Goal: Information Seeking & Learning: Learn about a topic

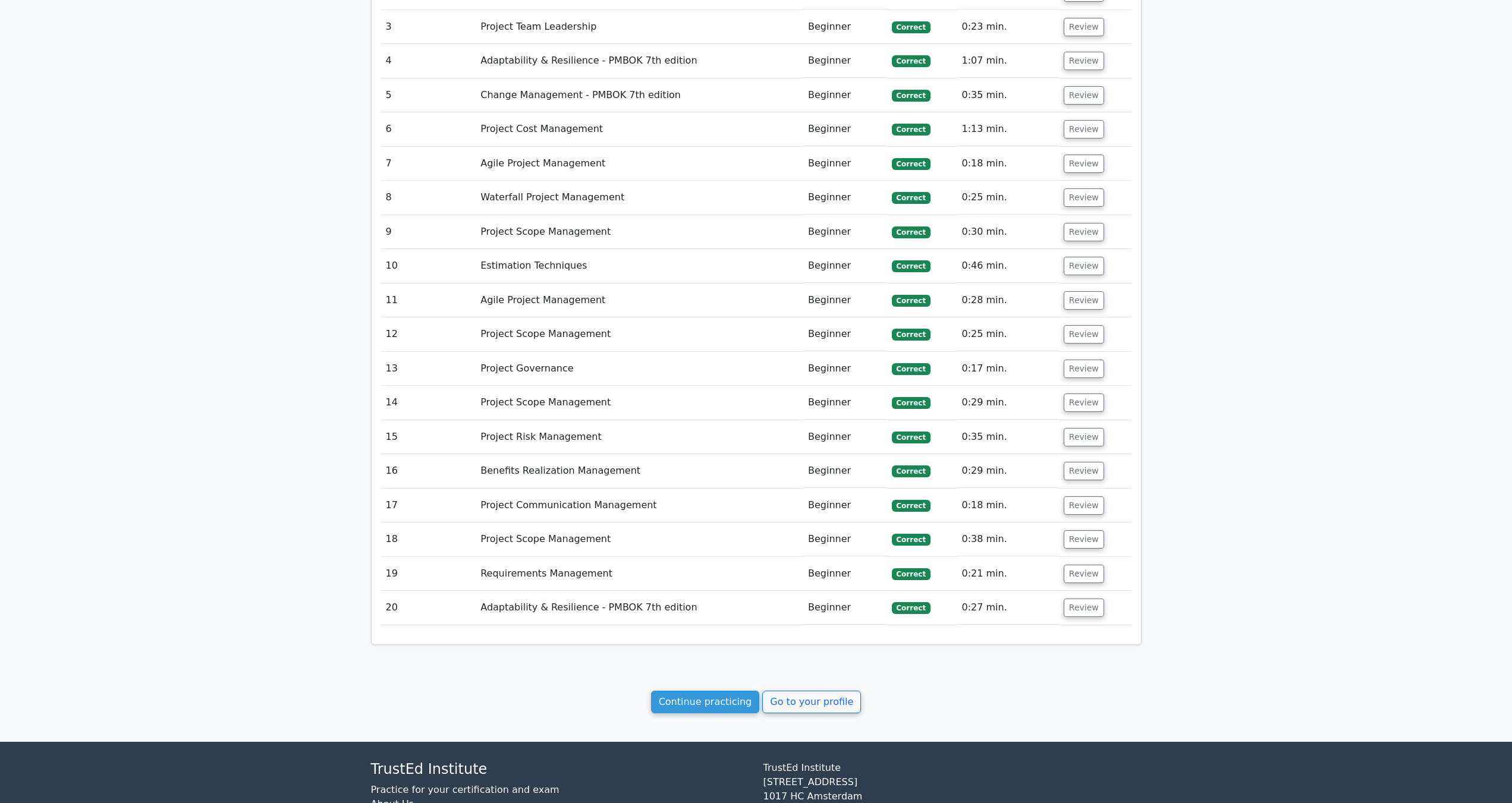
scroll to position [1596, 0]
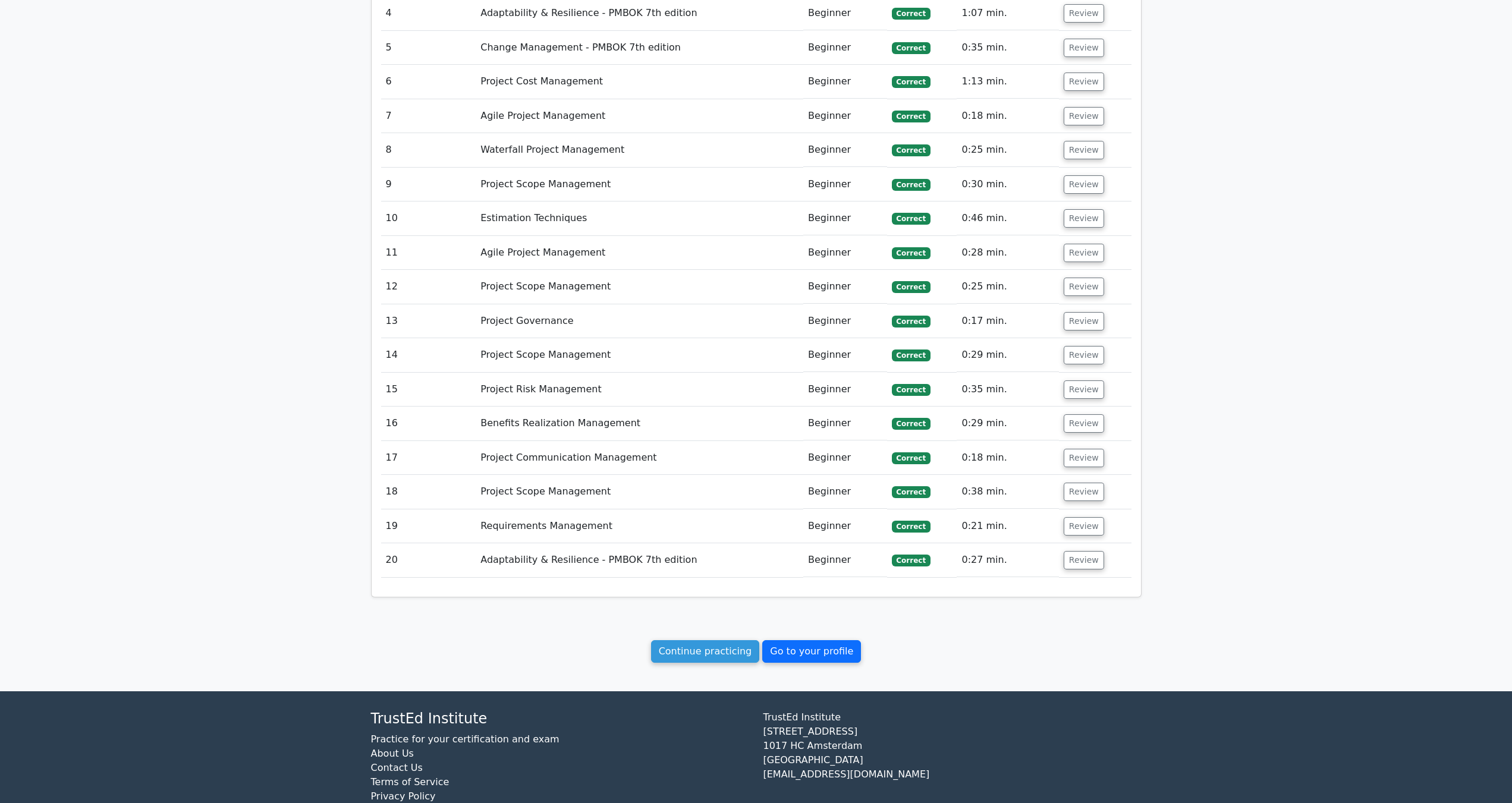
click at [847, 640] on link "Go to your profile" at bounding box center [811, 651] width 99 height 22
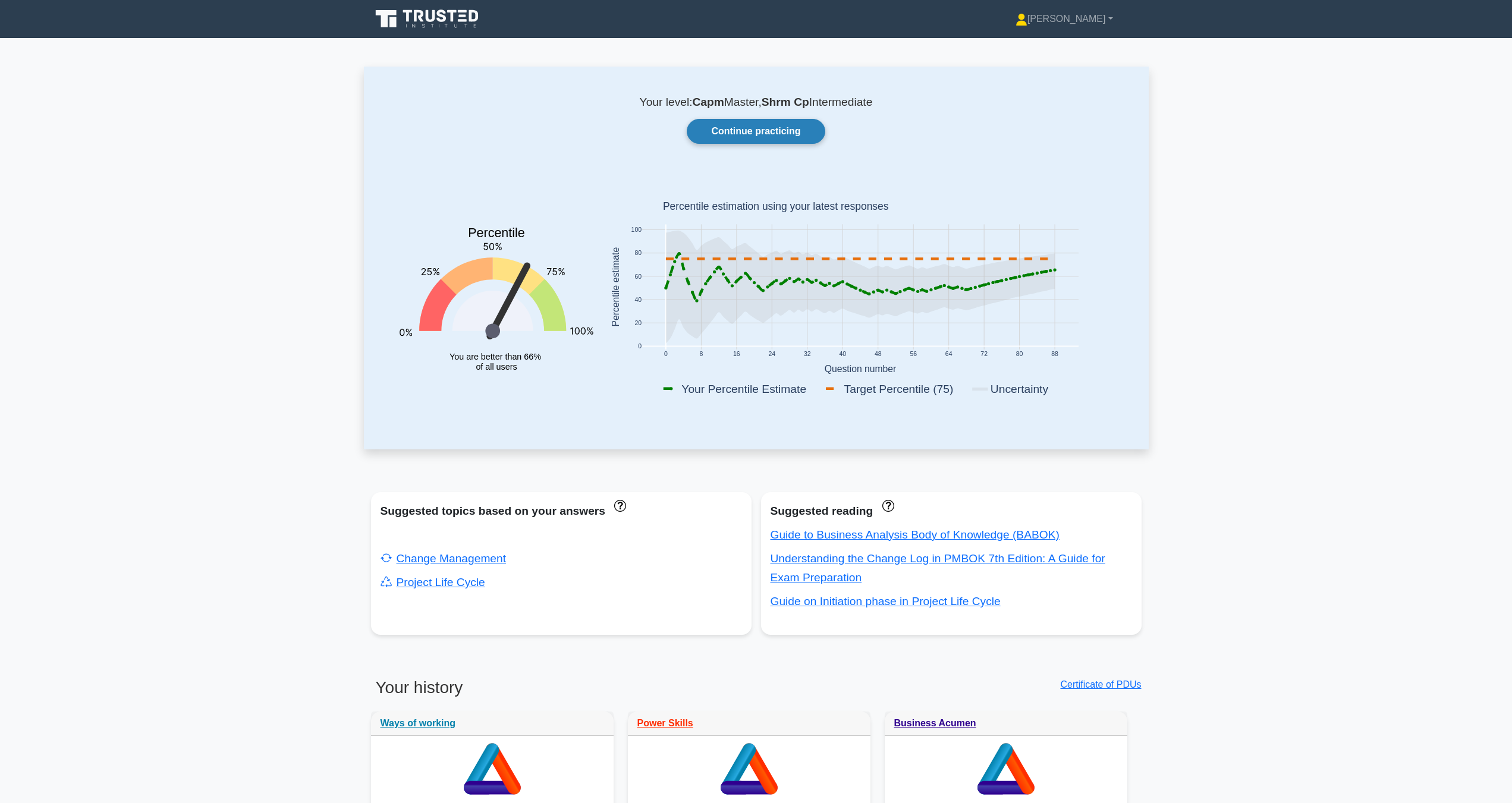
click at [734, 132] on link "Continue practicing" at bounding box center [756, 131] width 138 height 25
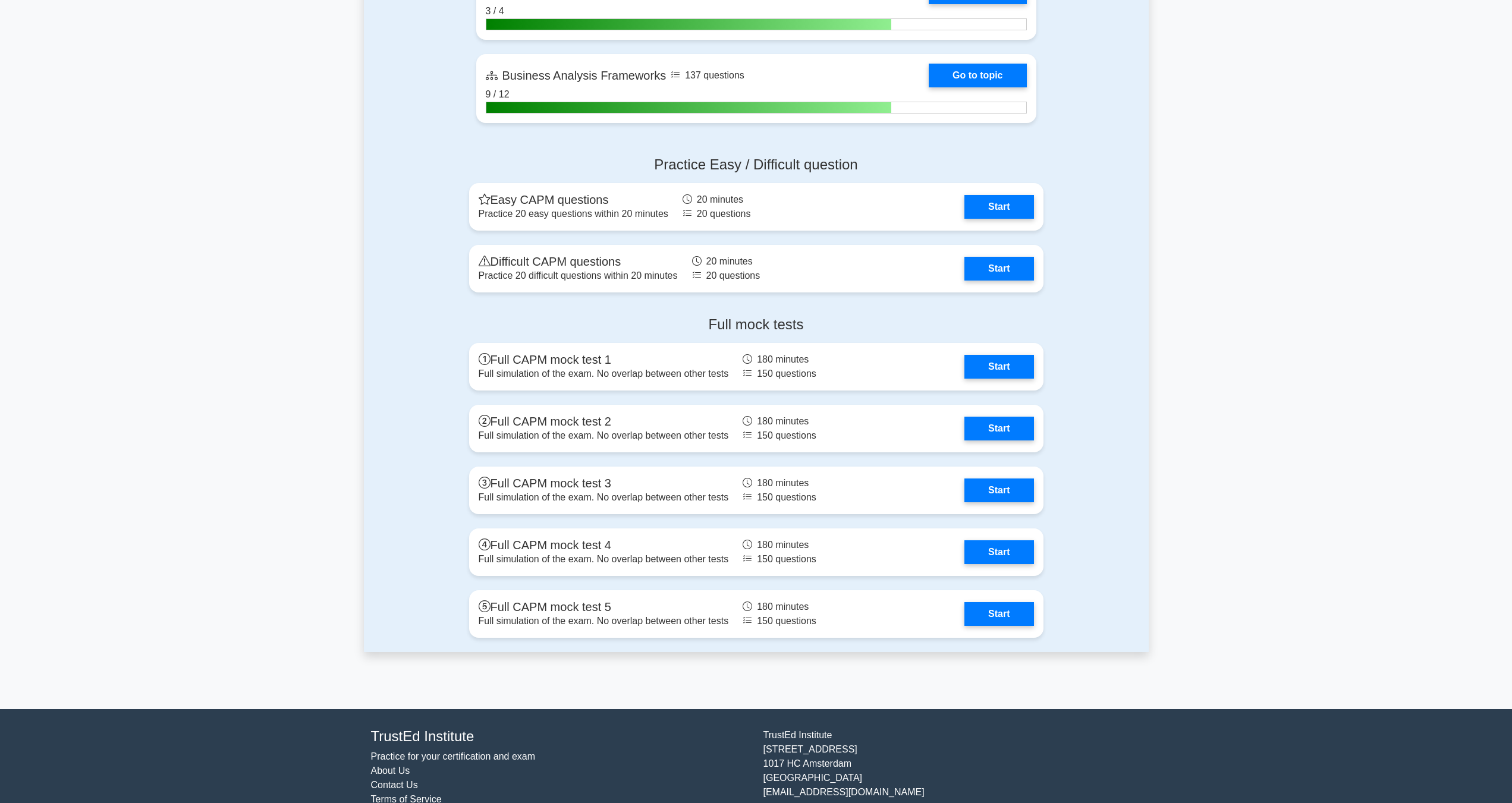
scroll to position [3364, 0]
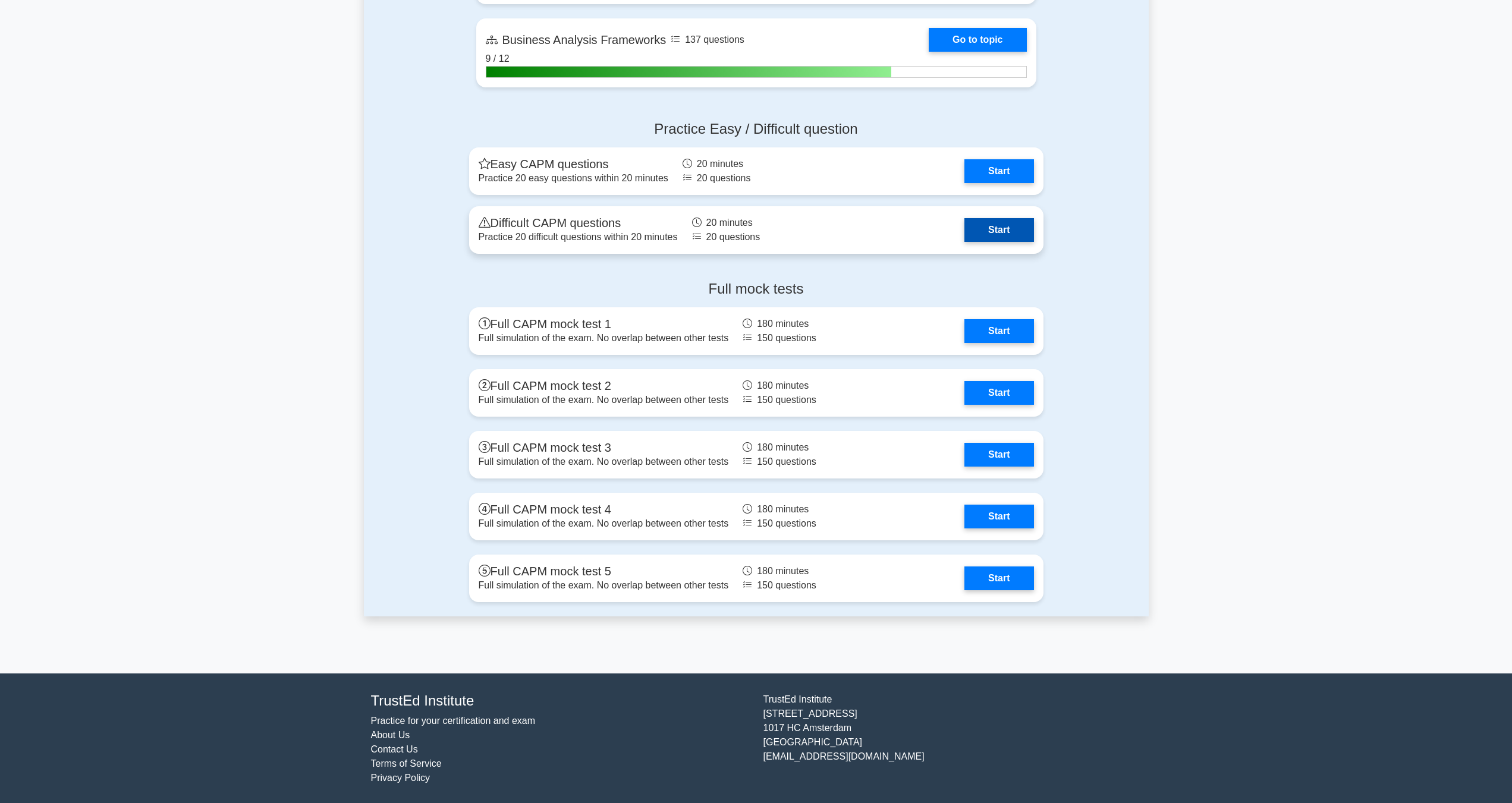
click at [1004, 226] on link "Start" at bounding box center [999, 229] width 69 height 24
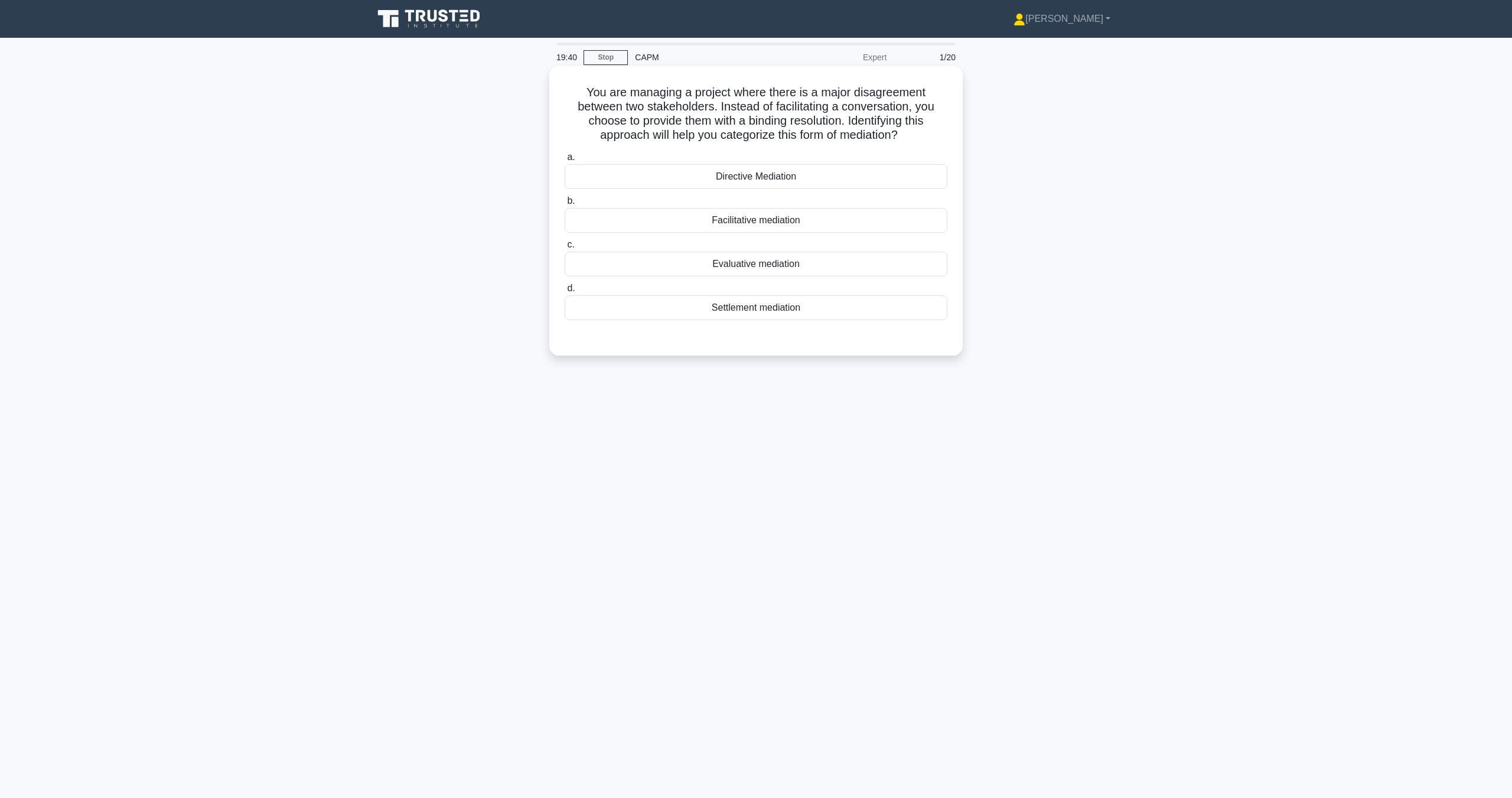
click at [794, 311] on div "Settlement mediation" at bounding box center [756, 308] width 383 height 25
click at [565, 292] on input "d. Settlement mediation" at bounding box center [565, 289] width 0 height 8
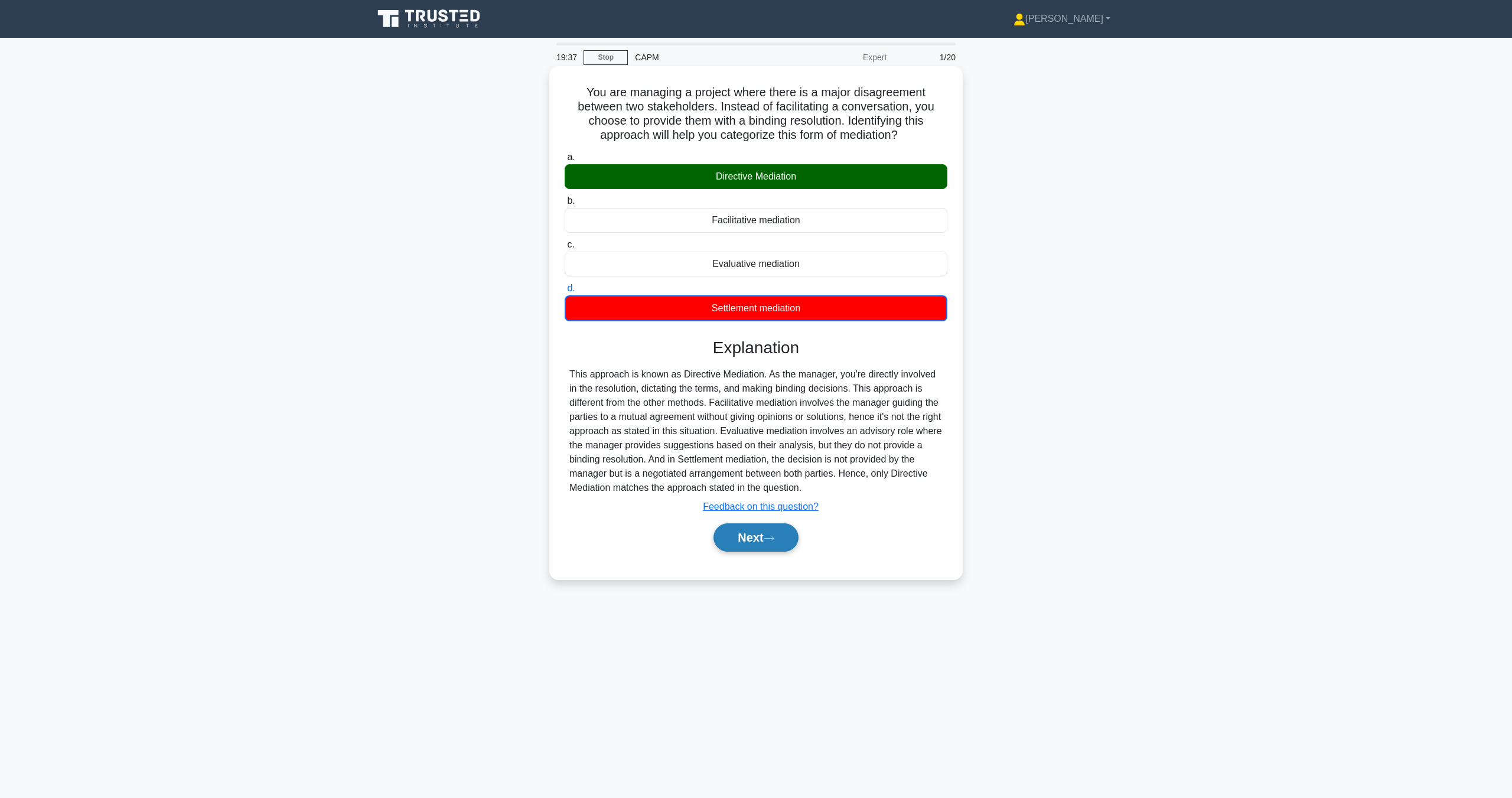
click at [775, 544] on button "Next" at bounding box center [755, 537] width 84 height 28
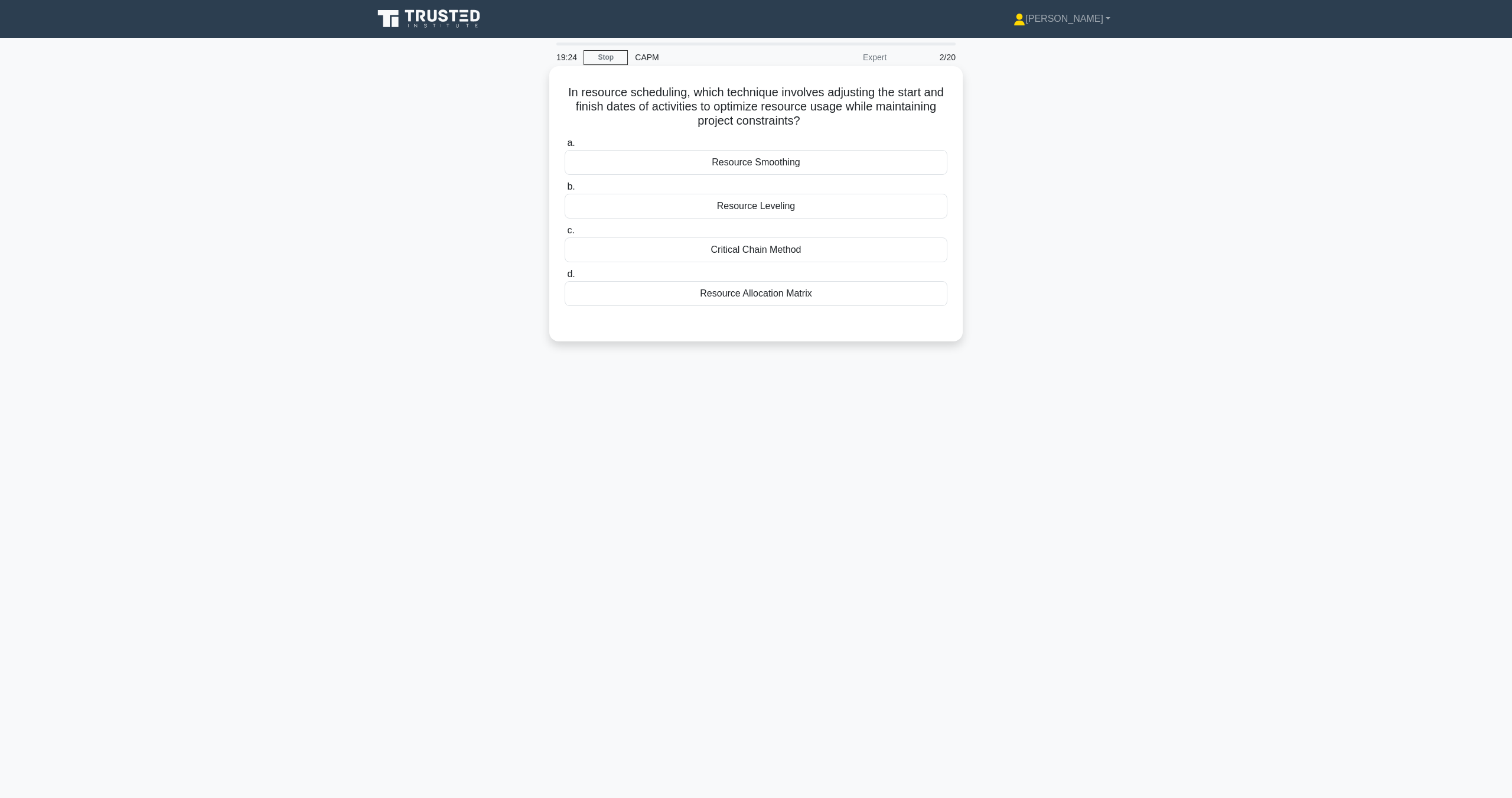
click at [772, 294] on div "Resource Allocation Matrix" at bounding box center [756, 293] width 383 height 25
click at [565, 278] on input "d. Resource Allocation Matrix" at bounding box center [565, 274] width 0 height 8
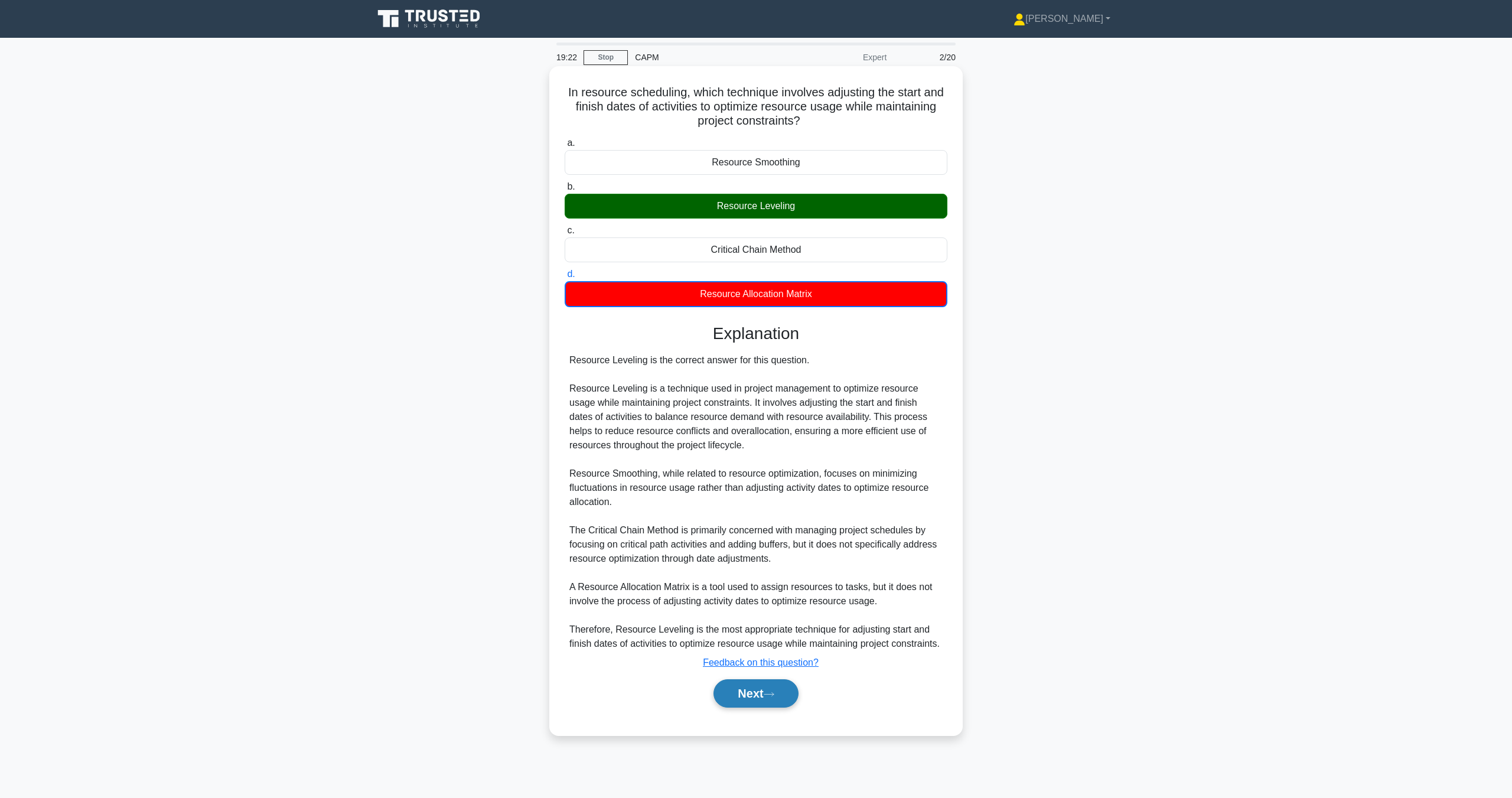
click at [754, 701] on button "Next" at bounding box center [755, 693] width 84 height 28
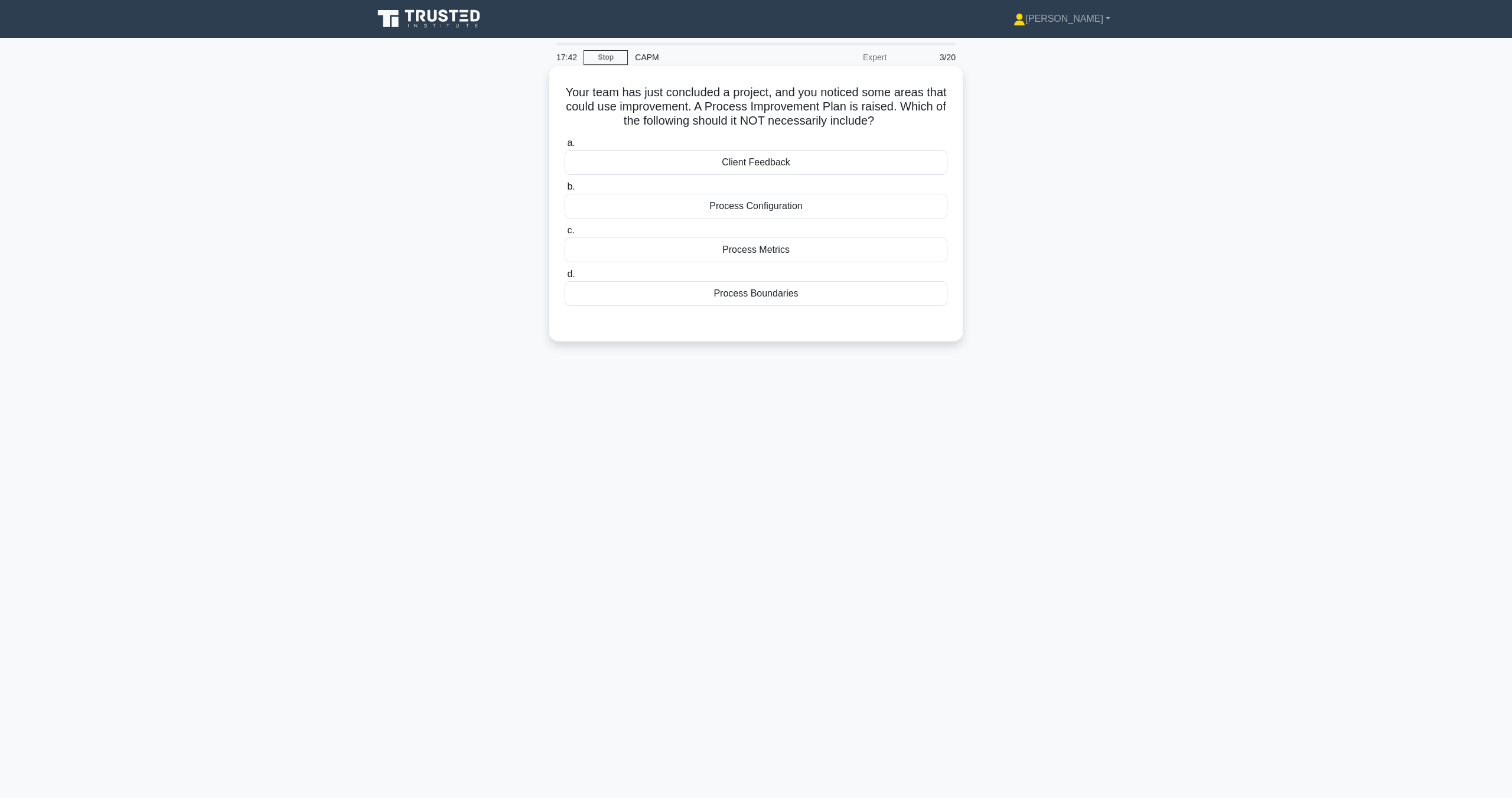
click at [775, 299] on div "Process Boundaries" at bounding box center [756, 293] width 383 height 25
click at [565, 278] on input "d. Process Boundaries" at bounding box center [565, 274] width 0 height 8
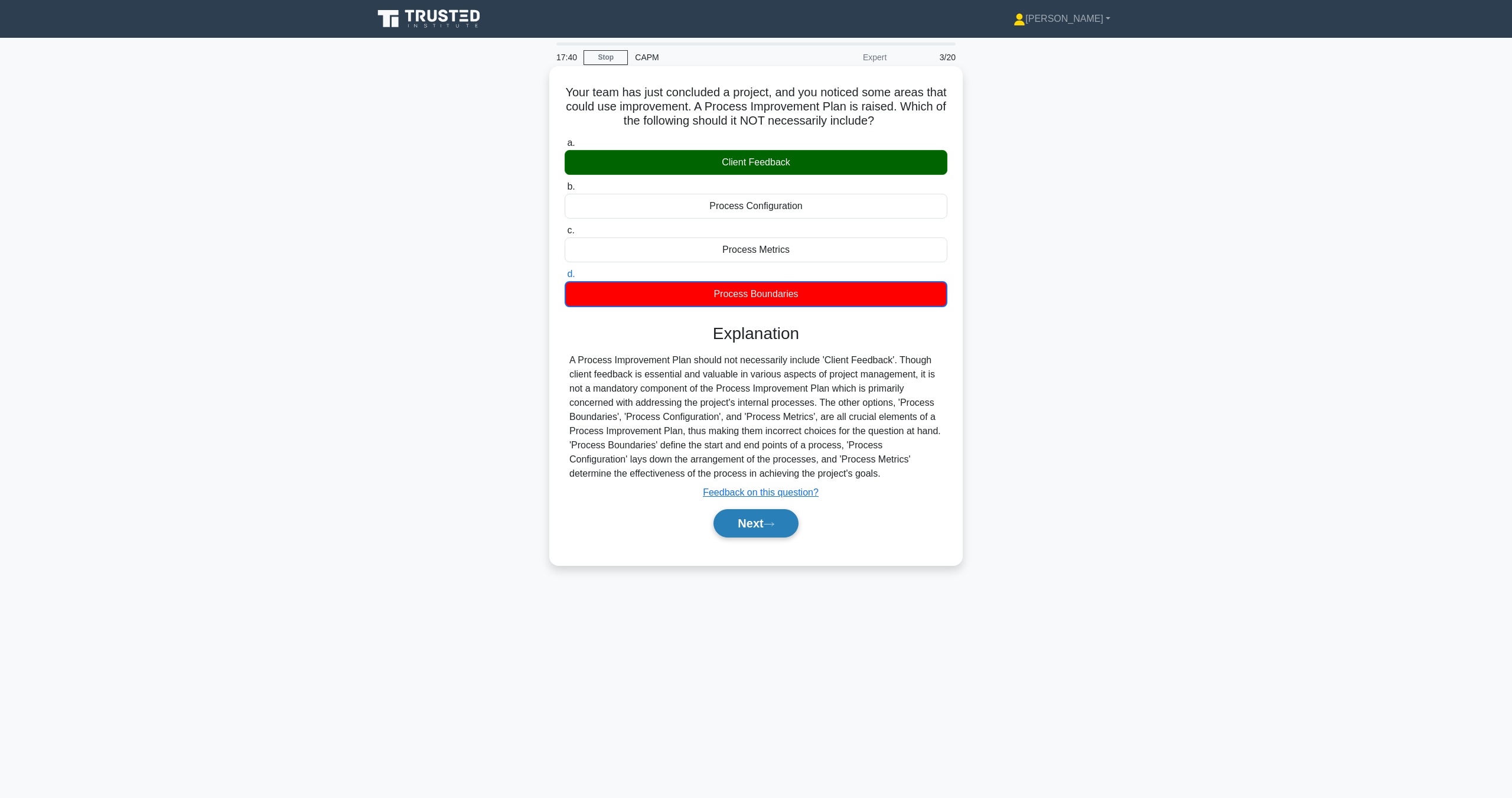
click at [760, 517] on button "Next" at bounding box center [755, 523] width 84 height 28
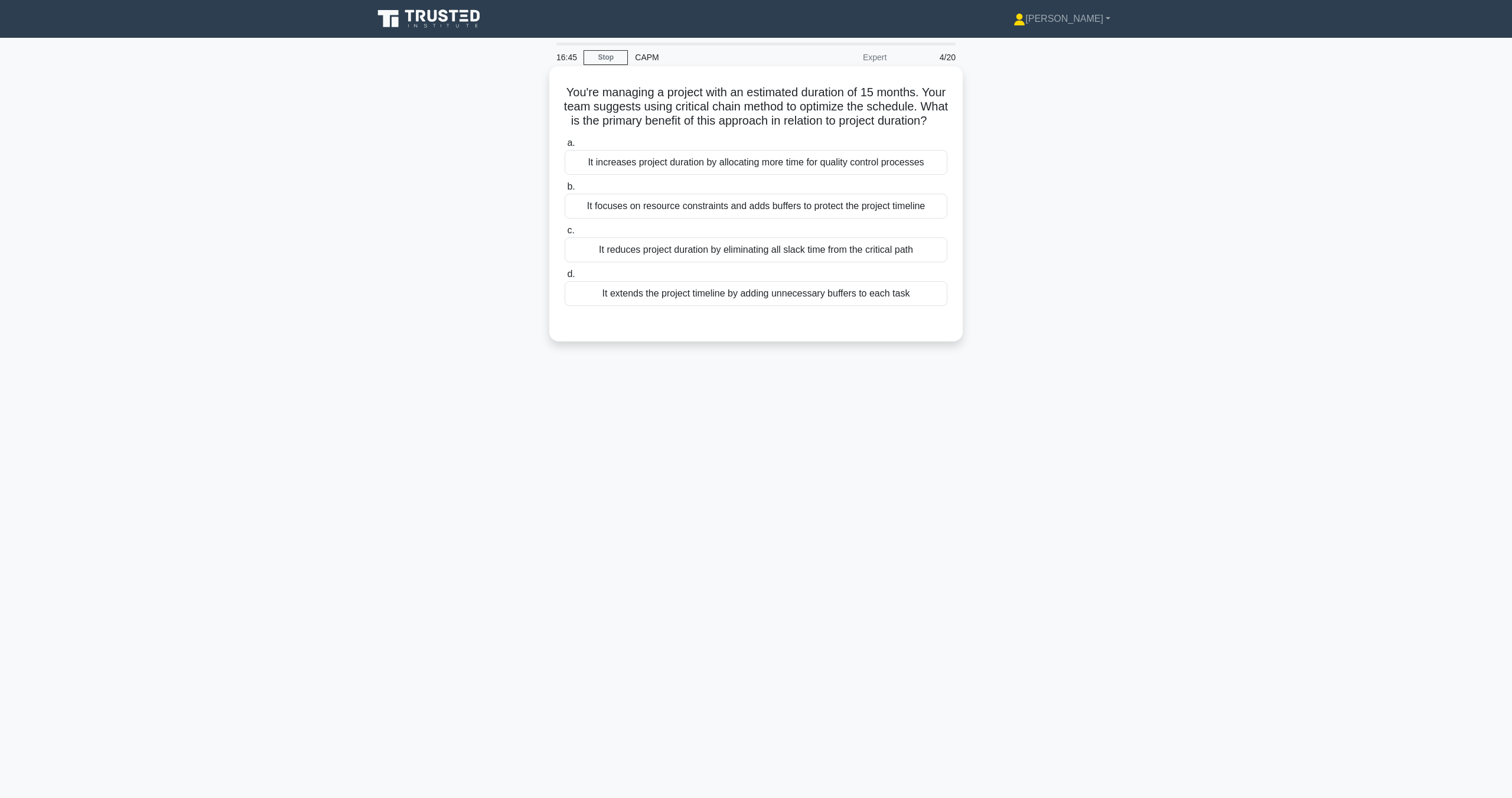
click at [859, 262] on div "It reduces project duration by eliminating all slack time from the critical path" at bounding box center [756, 249] width 383 height 25
click at [565, 234] on input "c. It reduces project duration by eliminating all slack time from the critical …" at bounding box center [565, 230] width 0 height 8
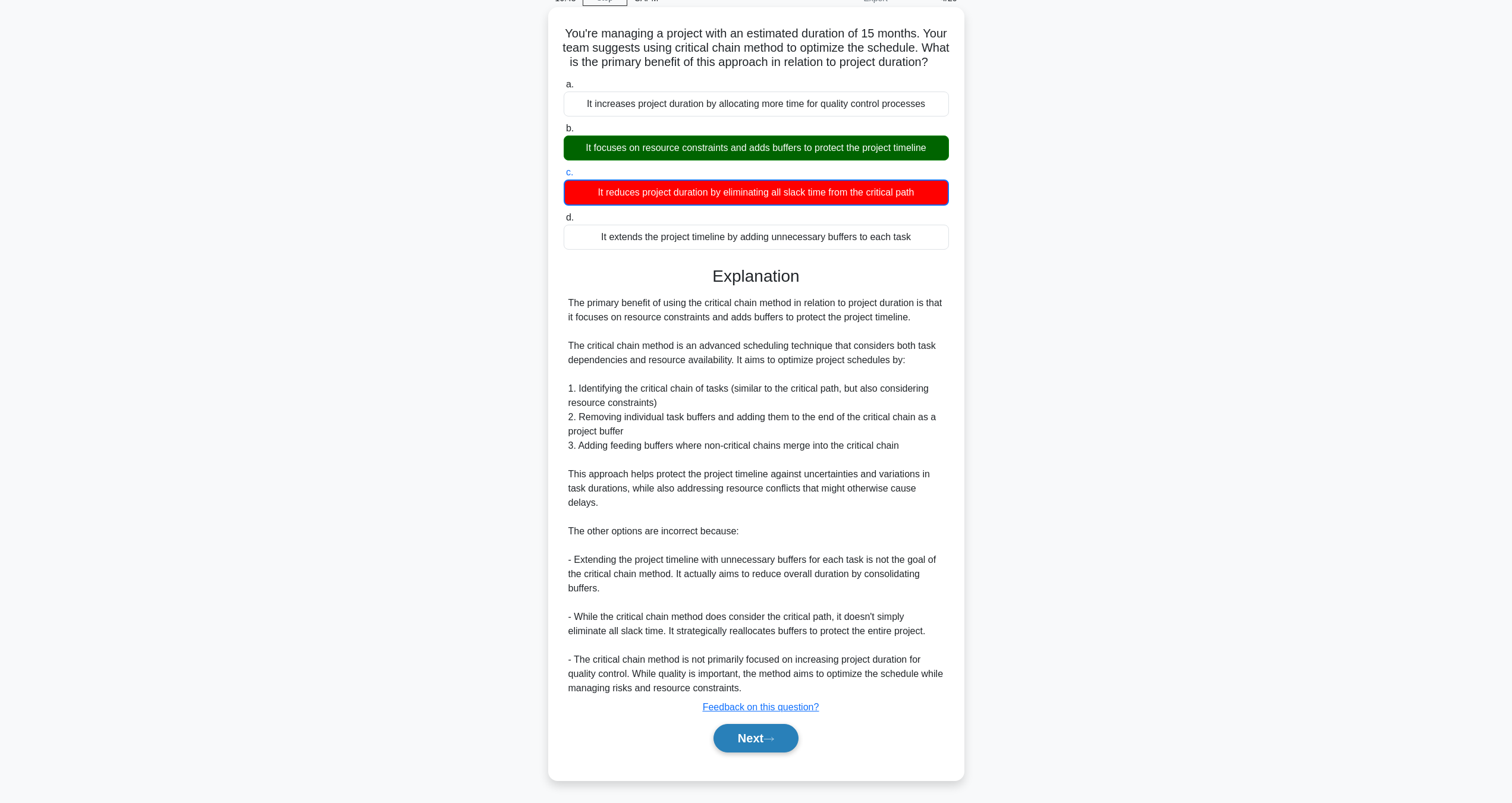
scroll to position [75, 0]
click at [754, 744] on button "Next" at bounding box center [756, 738] width 85 height 29
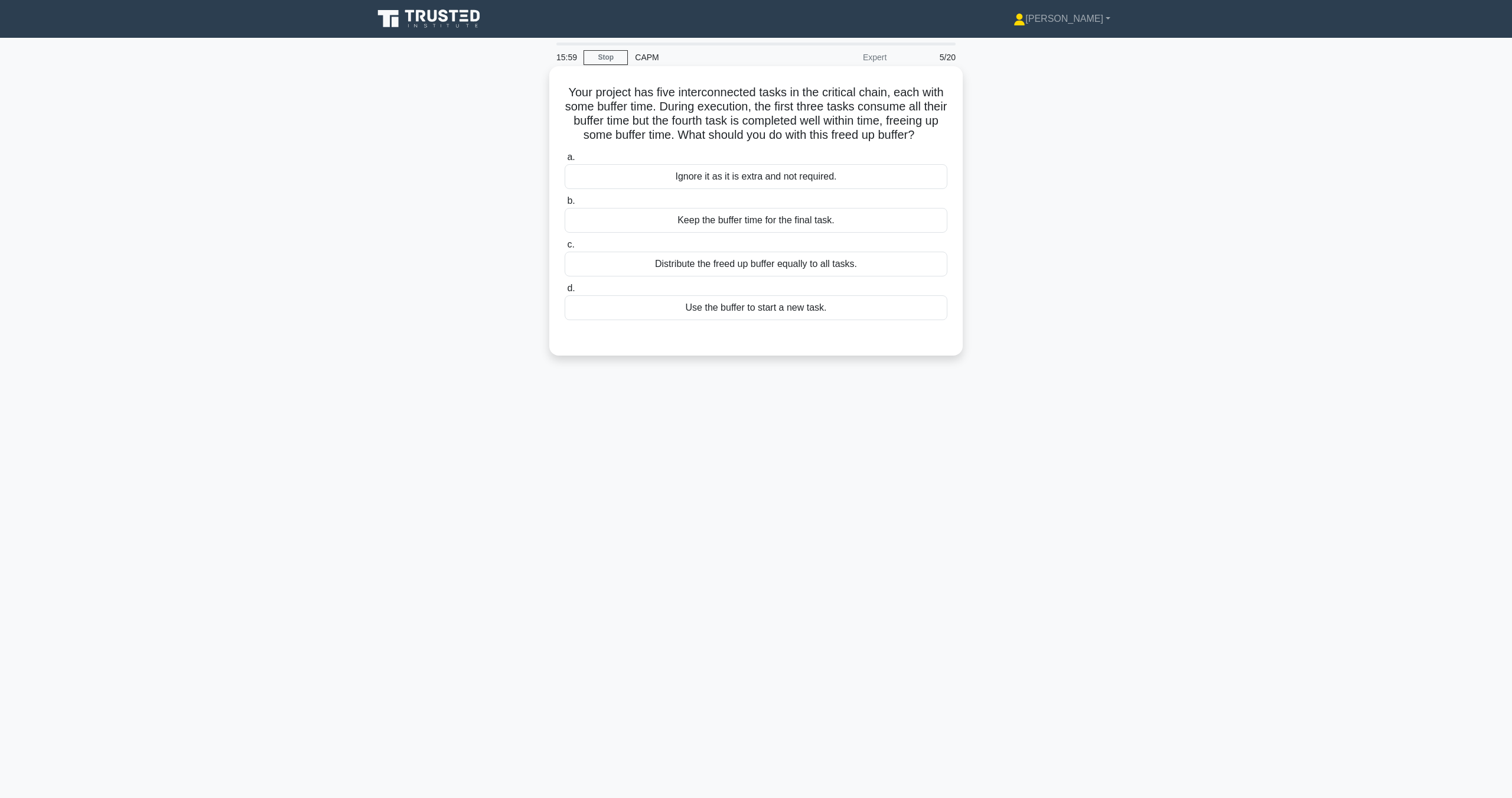
click at [744, 320] on div "Use the buffer to start a new task." at bounding box center [756, 308] width 383 height 25
click at [565, 292] on input "d. Use the buffer to start a new task." at bounding box center [565, 289] width 0 height 8
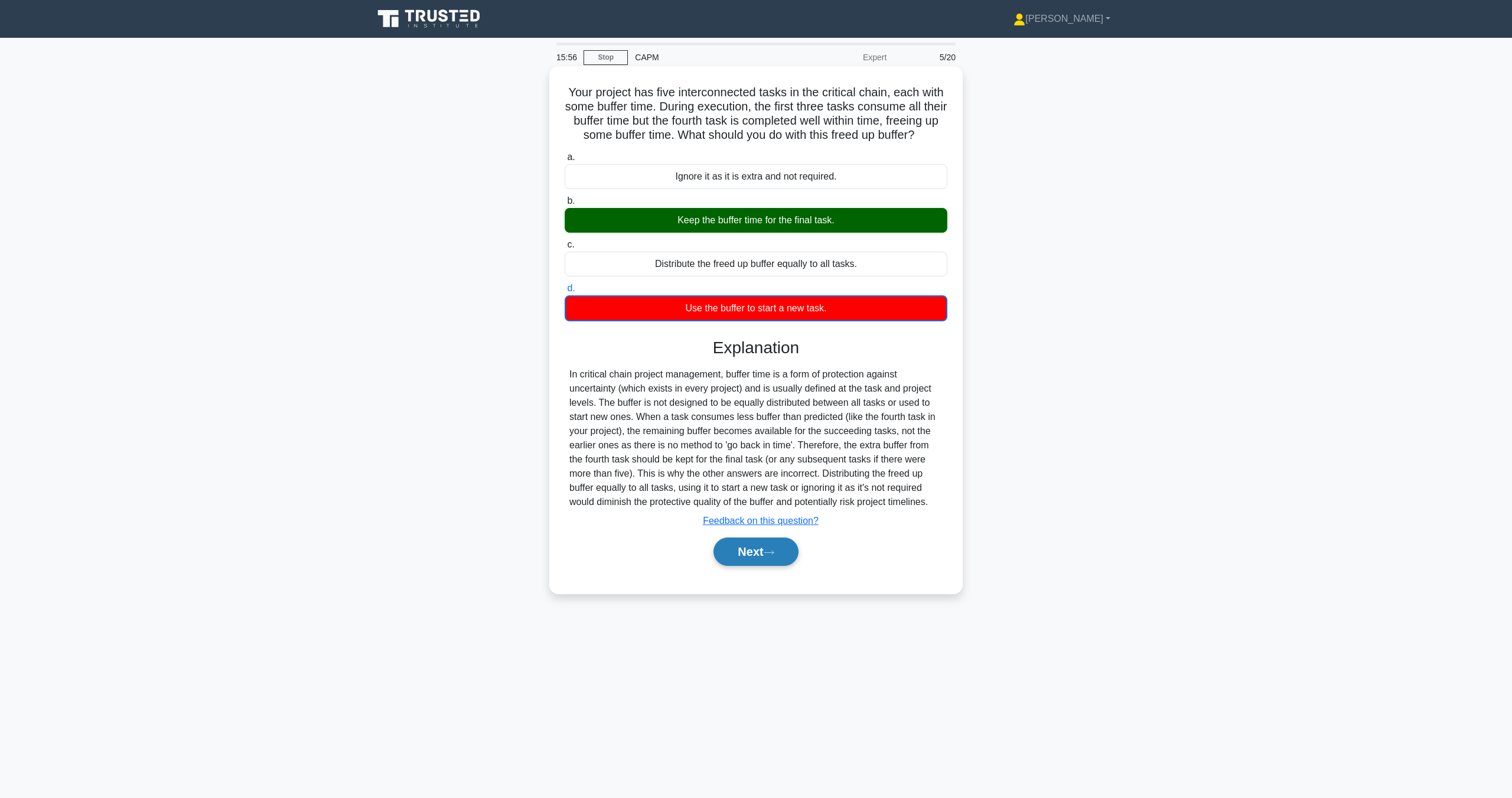
click at [742, 566] on button "Next" at bounding box center [755, 551] width 84 height 28
